Goal: Information Seeking & Learning: Learn about a topic

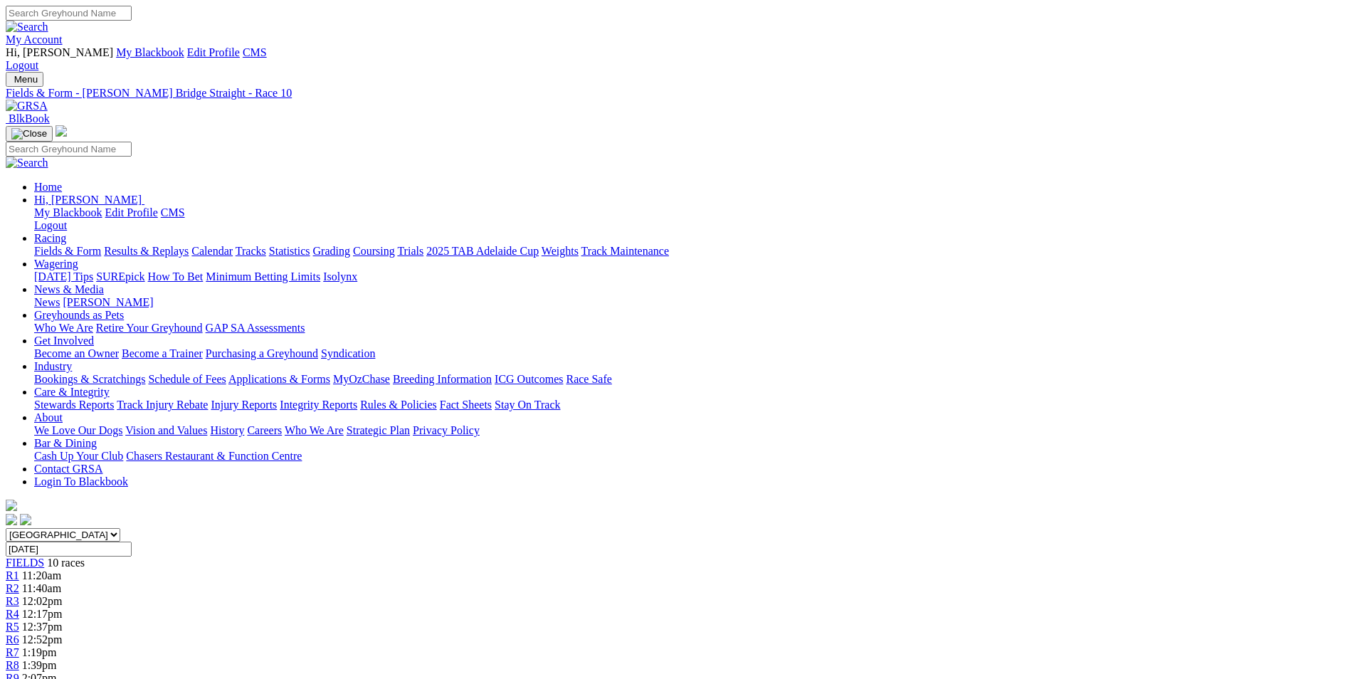
click at [63, 33] on link "My Account" at bounding box center [34, 39] width 57 height 12
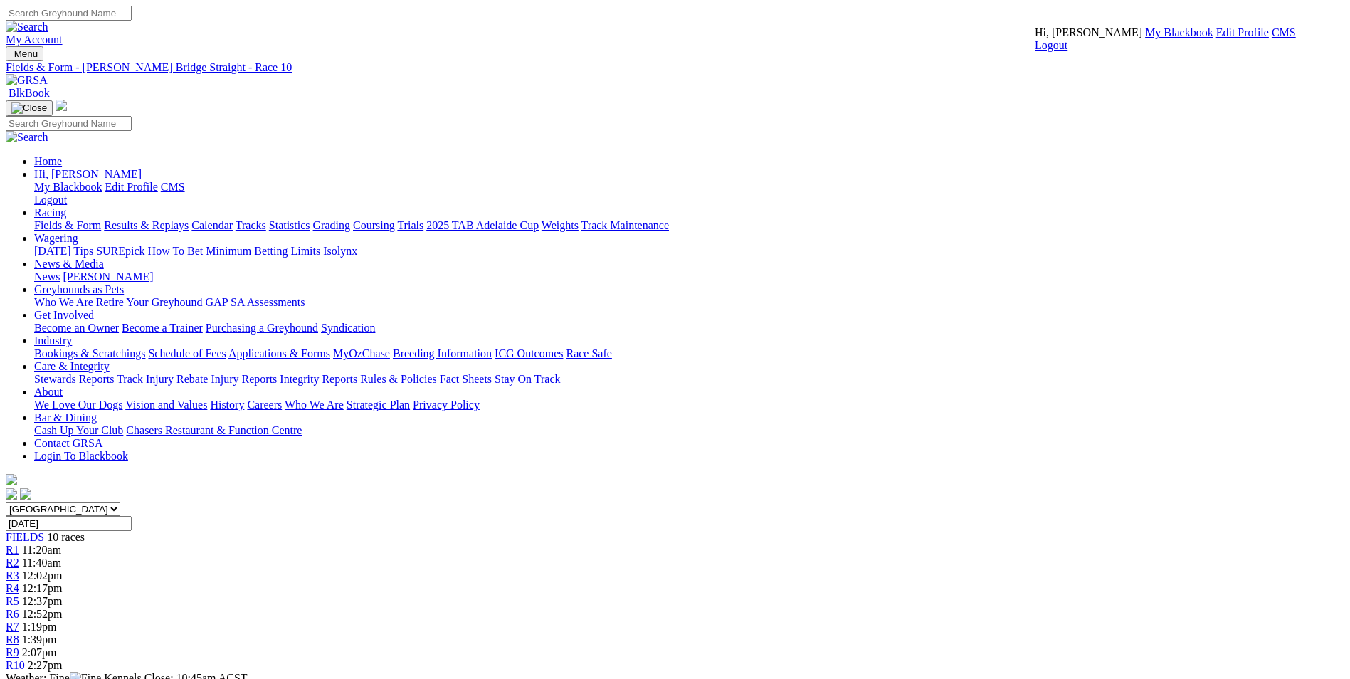
click at [1272, 38] on link "CMS" at bounding box center [1284, 32] width 24 height 12
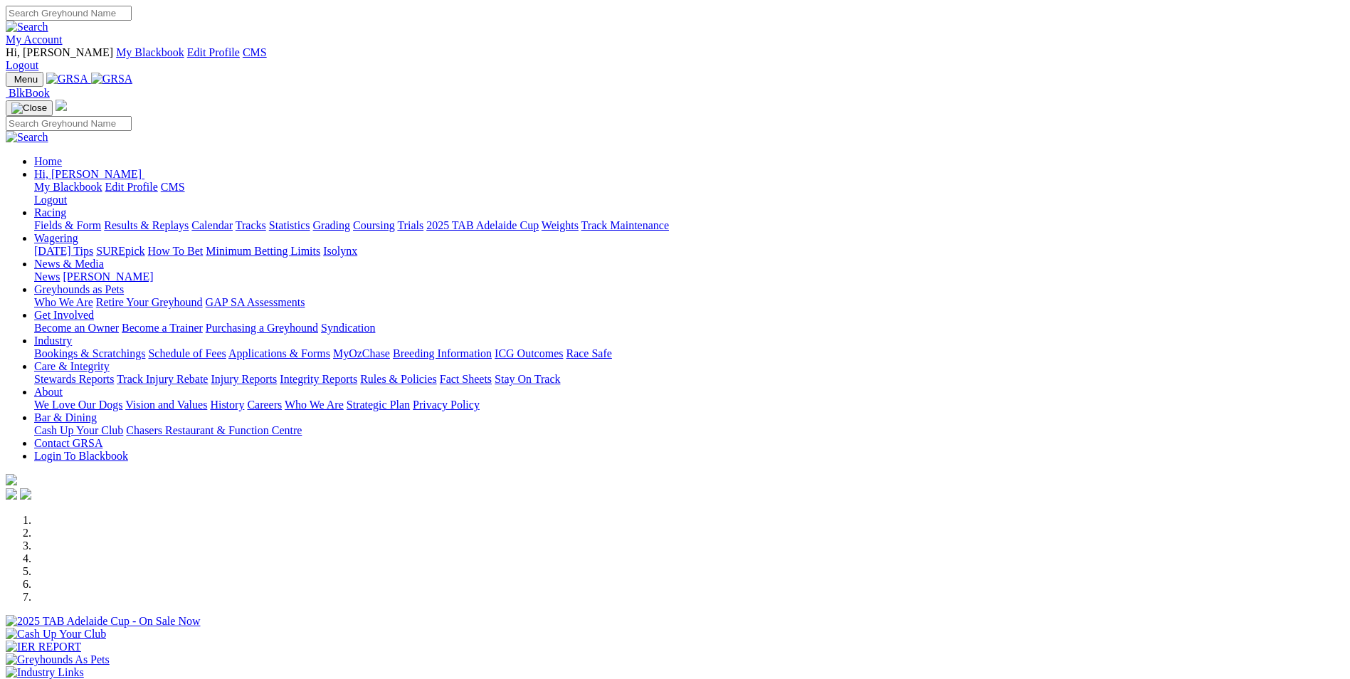
click at [78, 232] on link "Wagering" at bounding box center [56, 238] width 44 height 12
click at [145, 245] on link "SUREpick" at bounding box center [120, 251] width 48 height 12
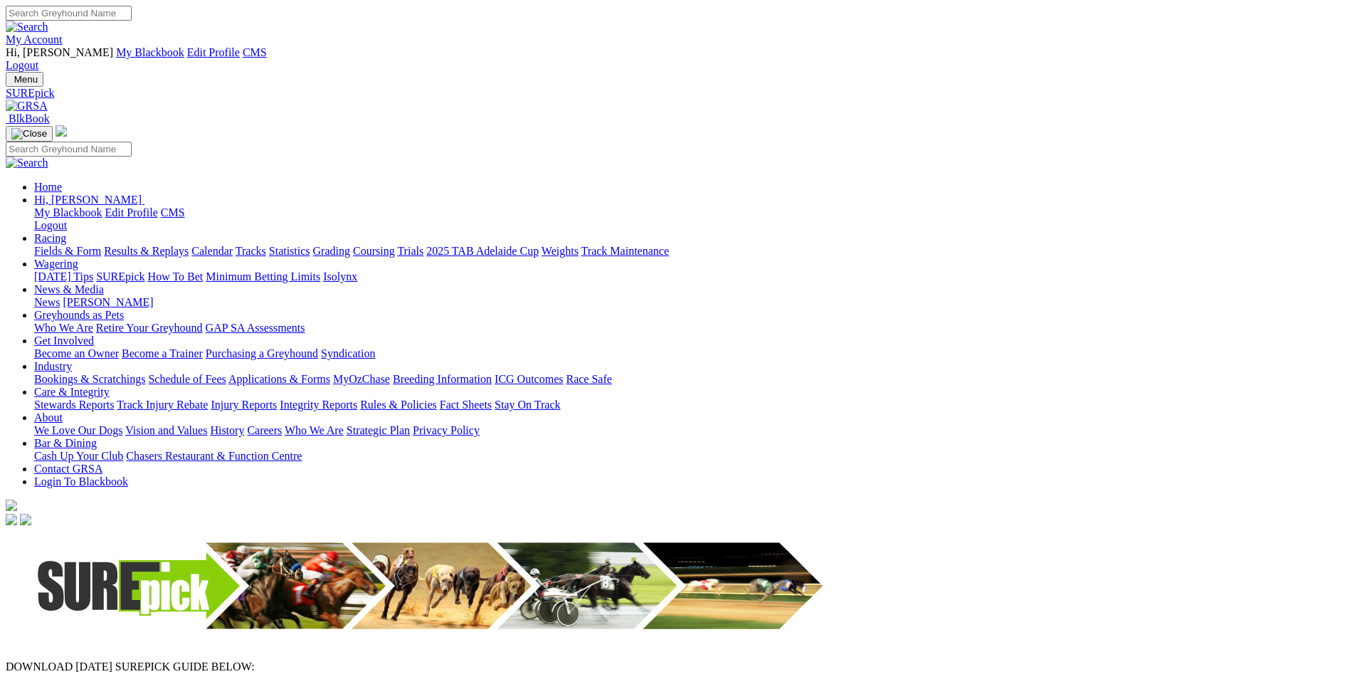
click at [48, 100] on img at bounding box center [27, 106] width 42 height 13
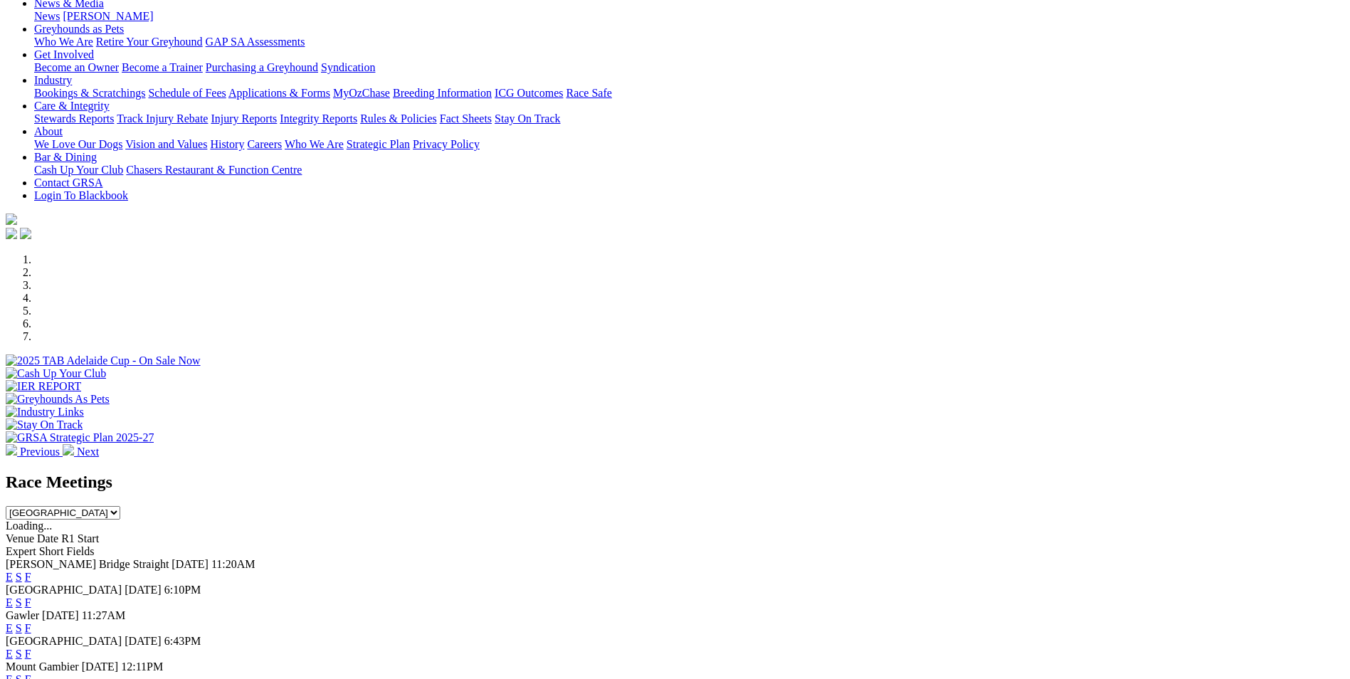
scroll to position [285, 0]
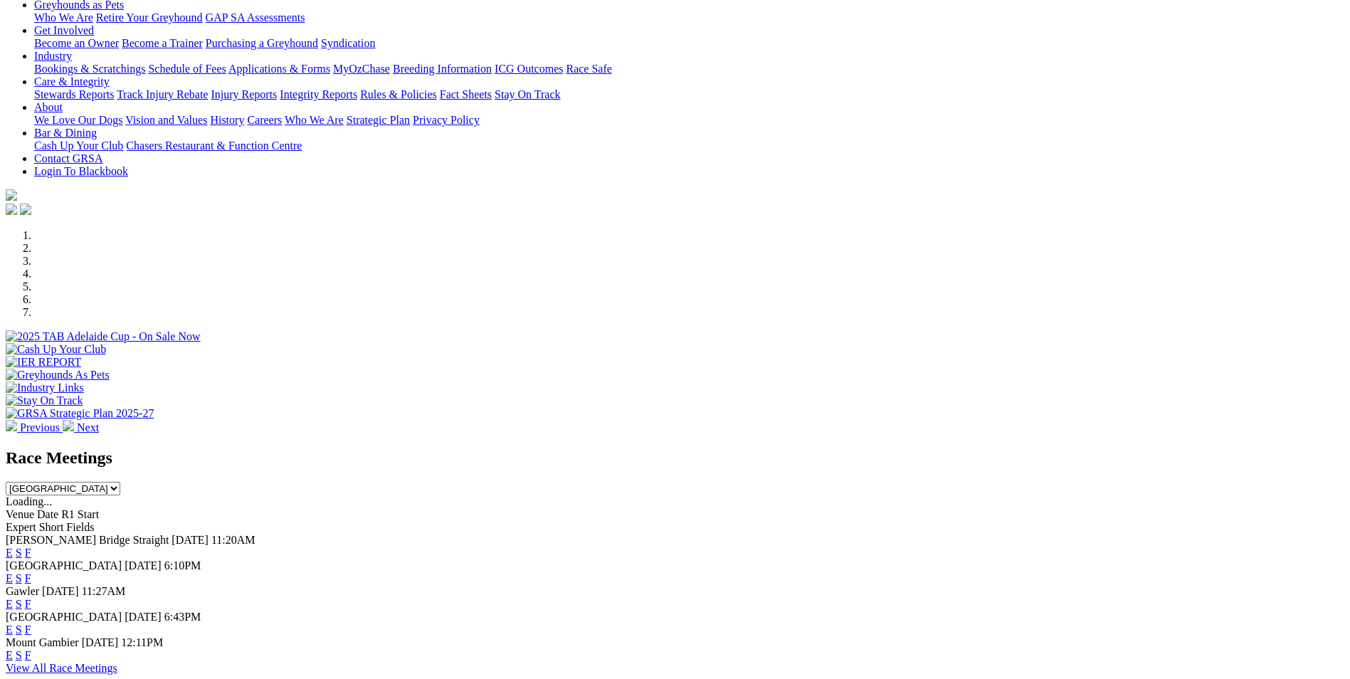
click at [13, 572] on link "E" at bounding box center [9, 578] width 7 height 12
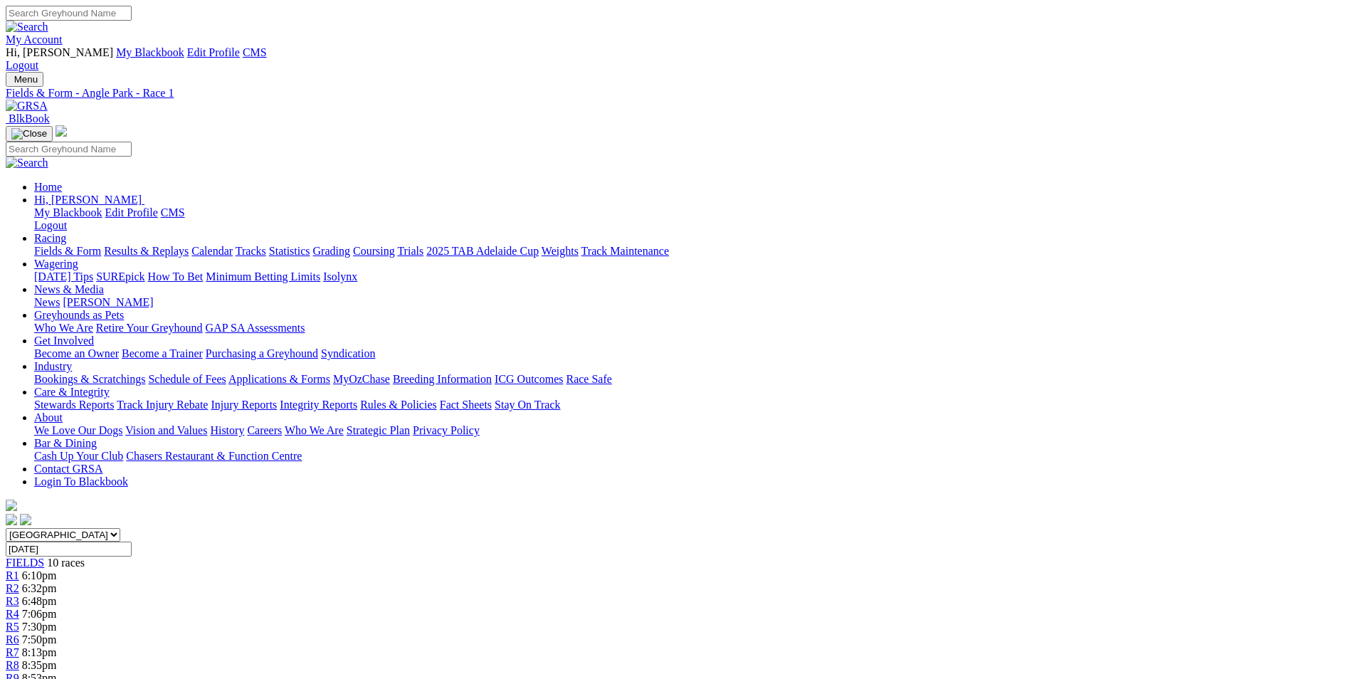
click at [48, 100] on img at bounding box center [27, 106] width 42 height 13
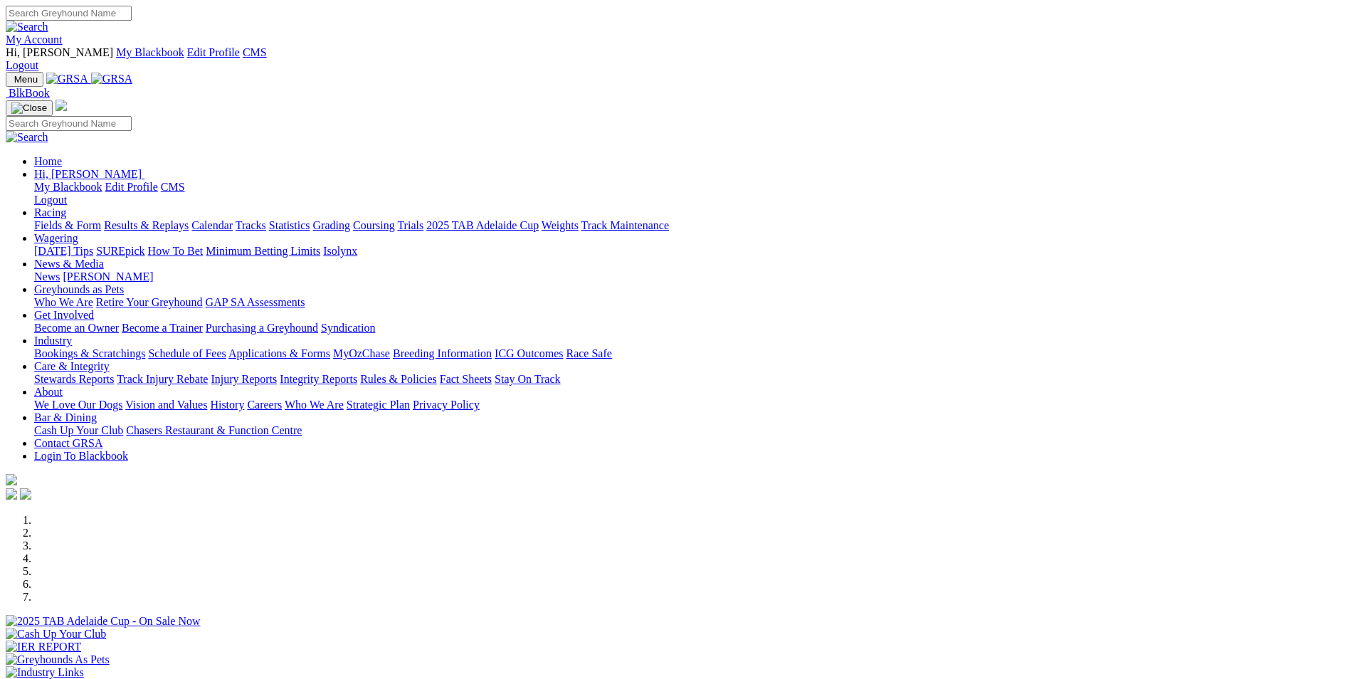
scroll to position [285, 0]
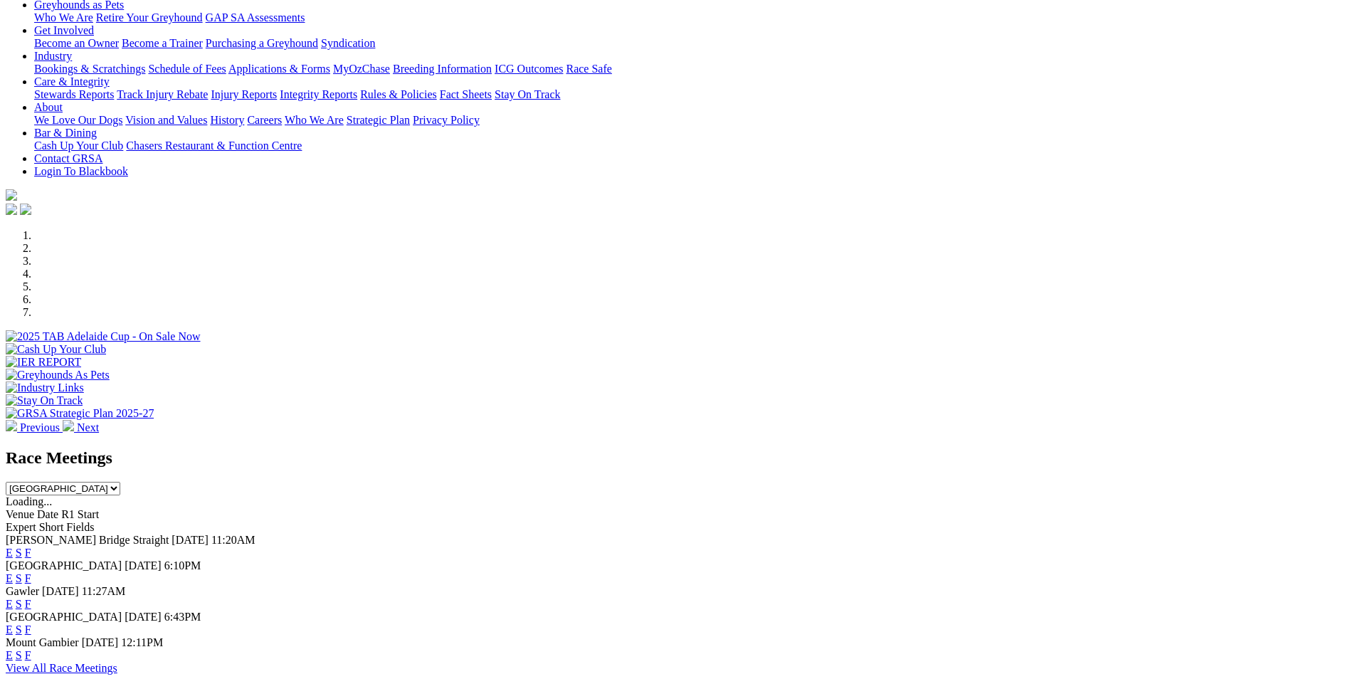
click at [13, 547] on link "E" at bounding box center [9, 553] width 7 height 12
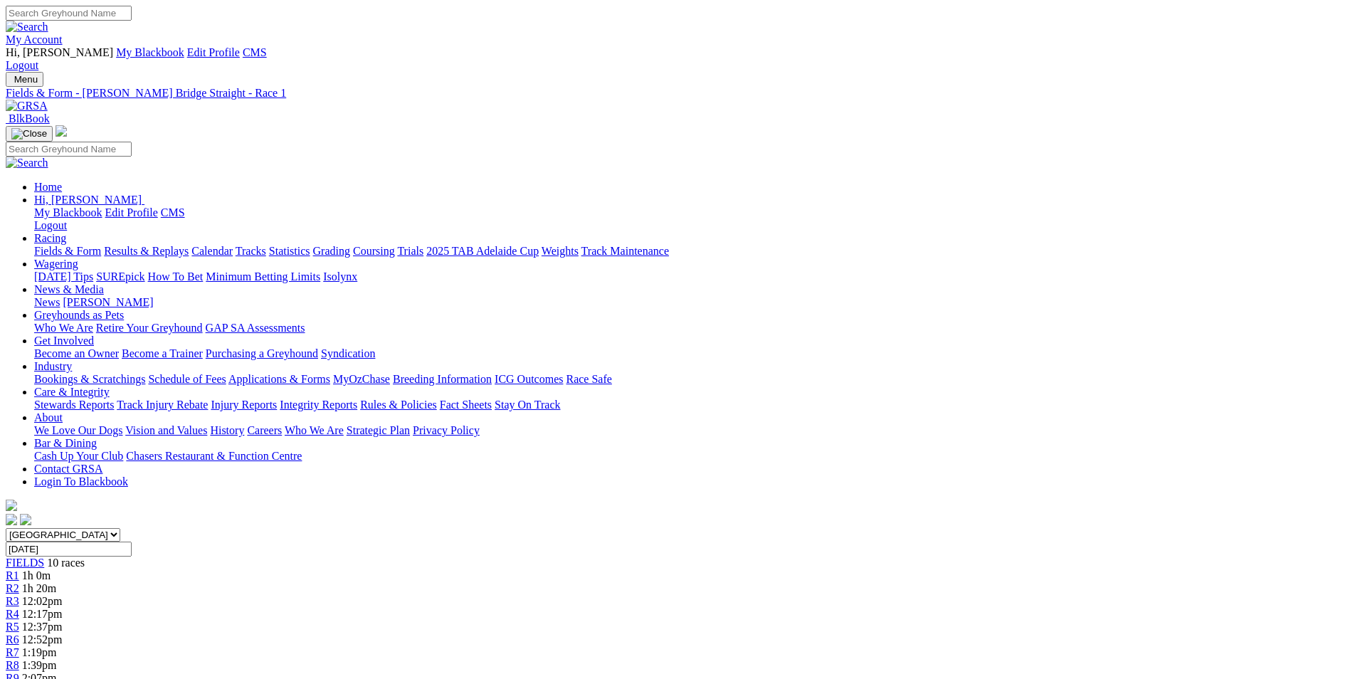
click at [110, 386] on link "Care & Integrity" at bounding box center [71, 392] width 75 height 12
click at [72, 360] on link "Industry" at bounding box center [53, 366] width 38 height 12
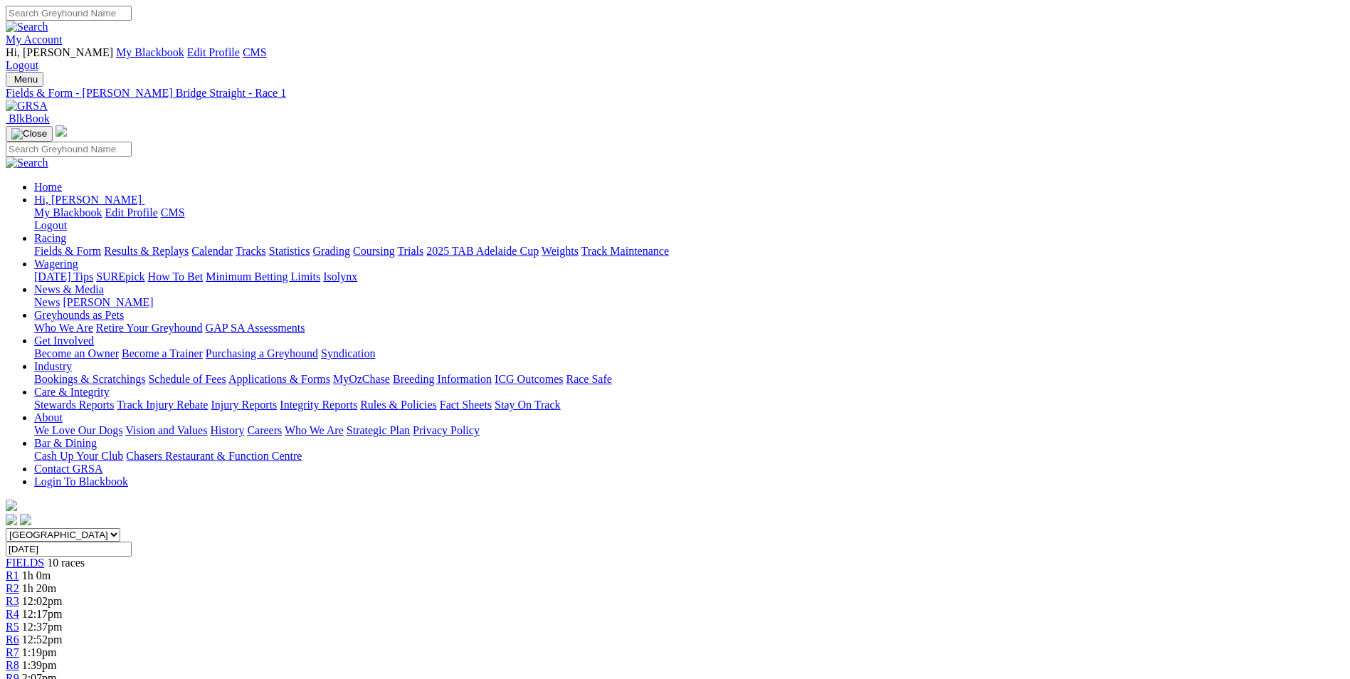
click at [330, 373] on link "Applications & Forms" at bounding box center [280, 379] width 102 height 12
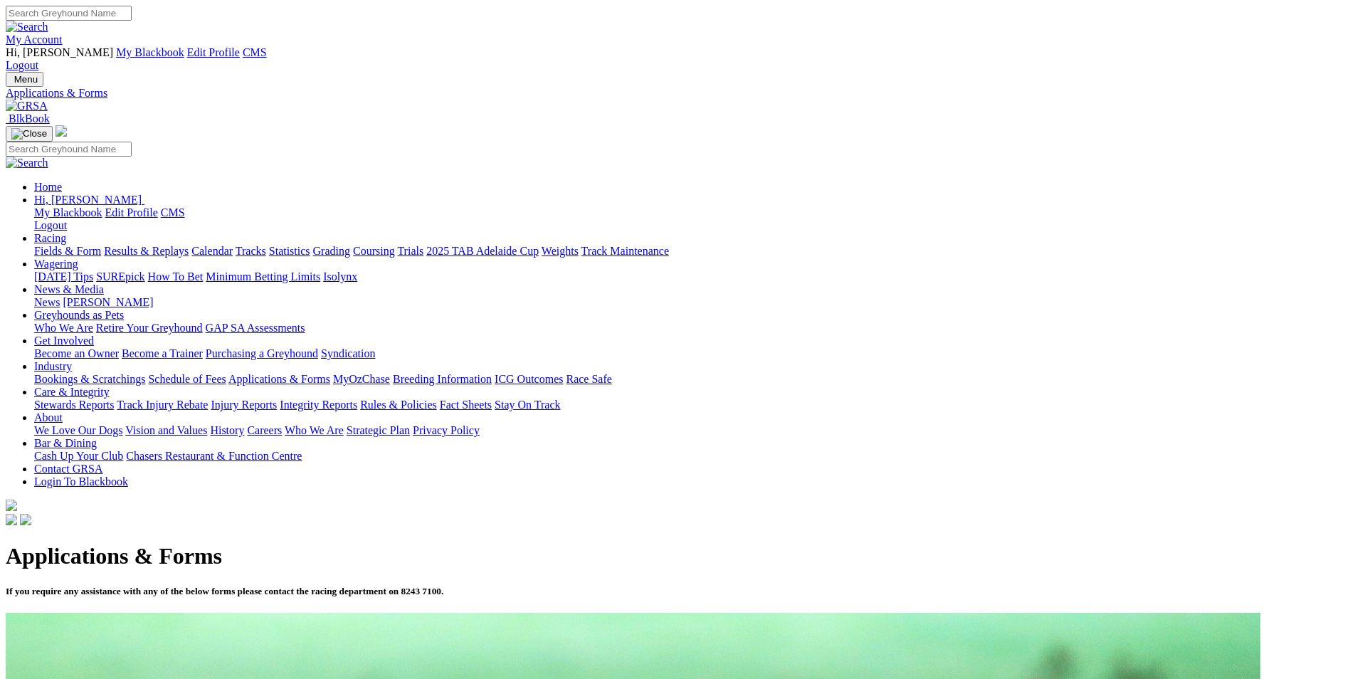
click at [145, 271] on link "SUREpick" at bounding box center [120, 277] width 48 height 12
